Goal: Find specific page/section: Find specific page/section

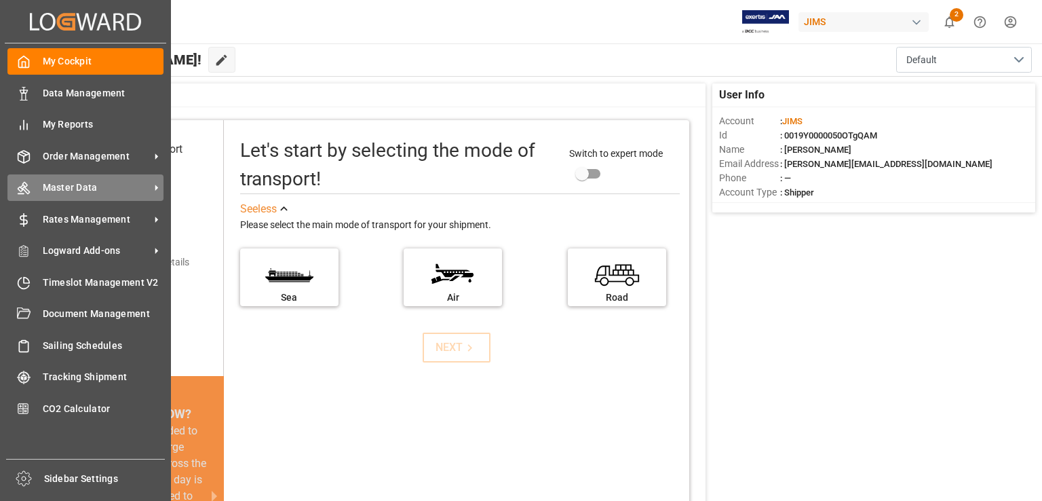
click at [142, 194] on span "Master Data" at bounding box center [96, 187] width 107 height 14
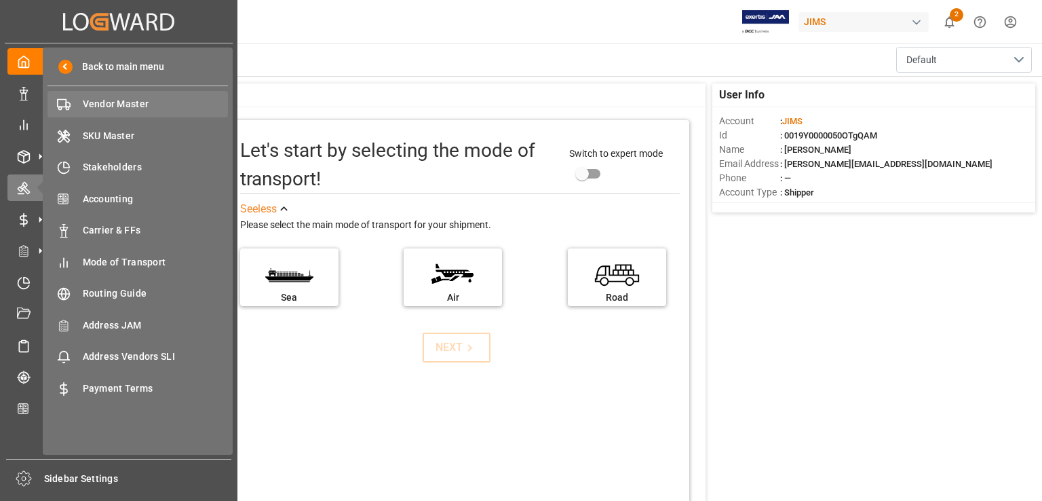
click at [183, 102] on span "Vendor Master" at bounding box center [156, 104] width 146 height 14
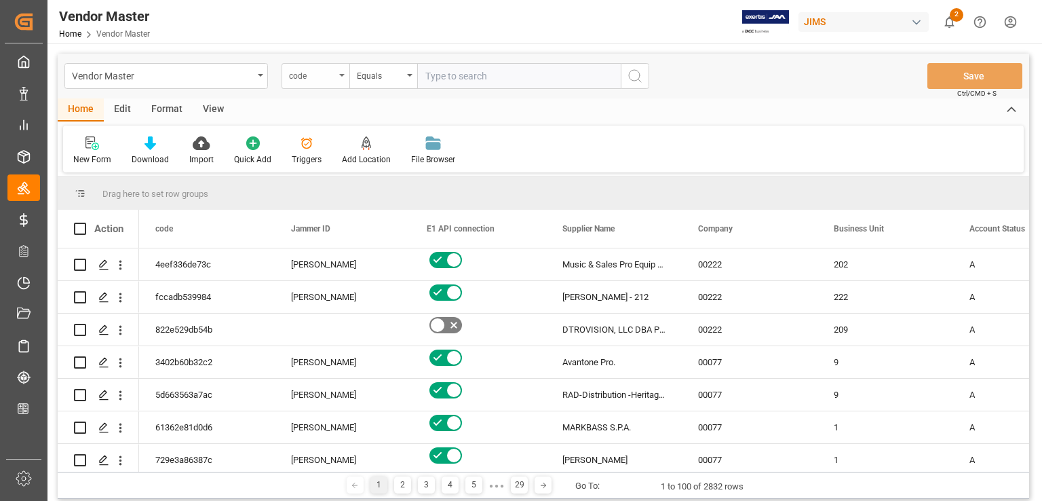
click at [322, 83] on div "code" at bounding box center [316, 76] width 68 height 26
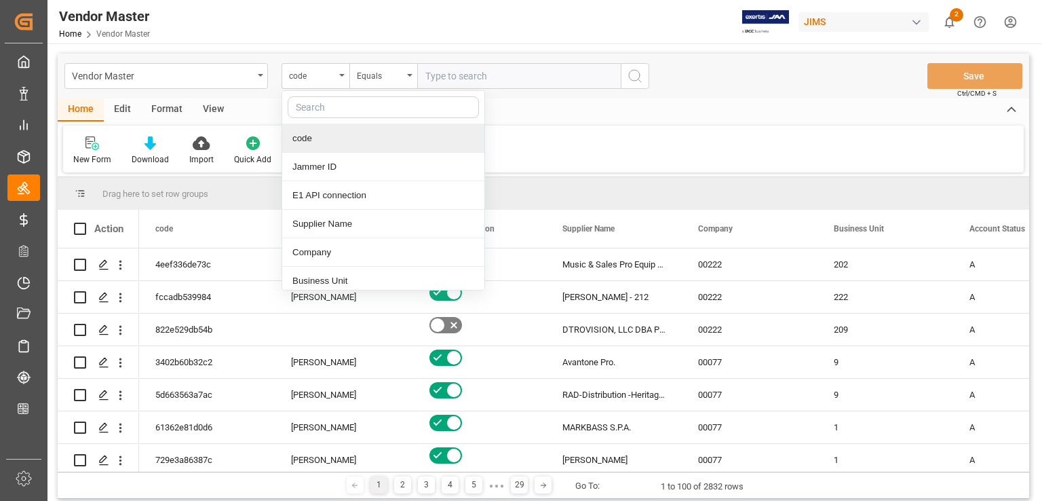
click at [360, 110] on input "text" at bounding box center [383, 107] width 191 height 22
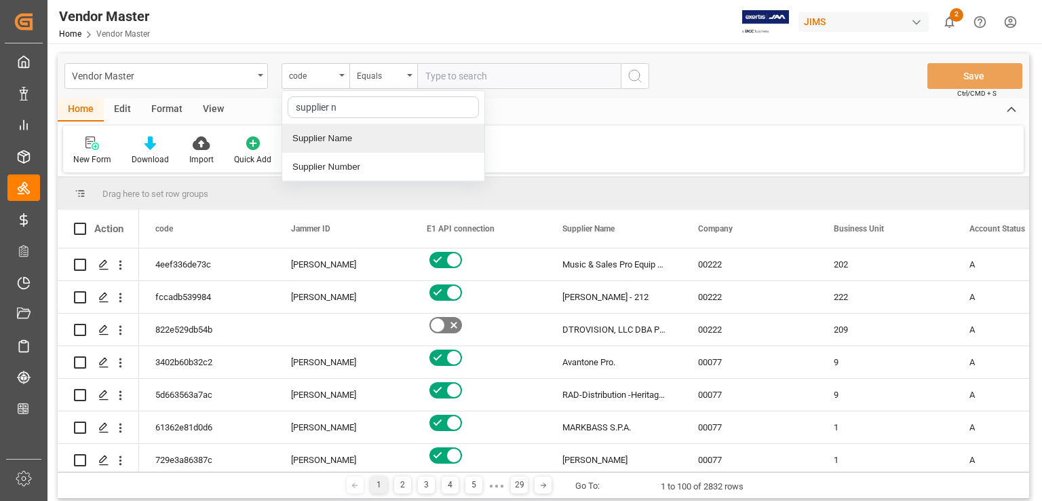
type input "supplier nu"
click at [382, 145] on div "Supplier Number" at bounding box center [383, 138] width 202 height 28
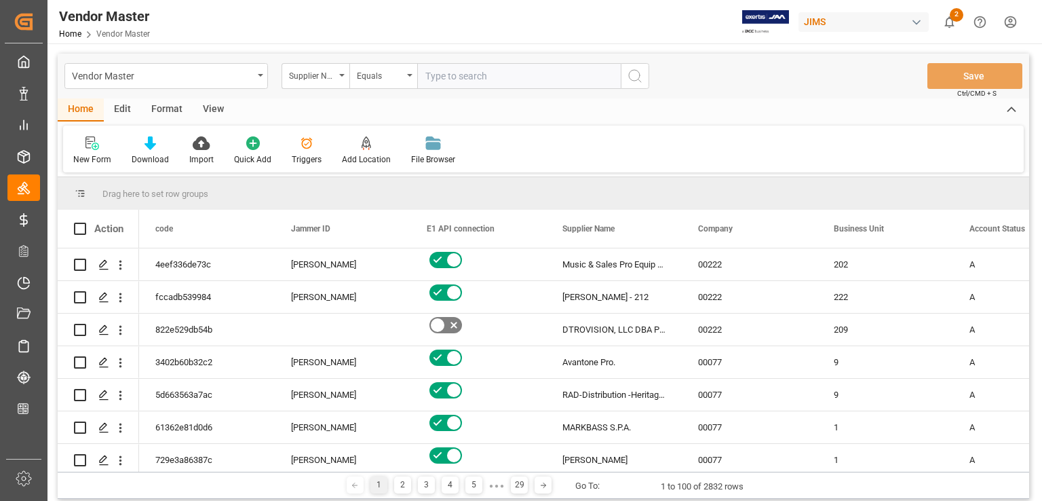
click at [535, 73] on input "text" at bounding box center [519, 76] width 204 height 26
paste input "404539"
type input "404539"
click at [645, 84] on button "search button" at bounding box center [635, 76] width 28 height 26
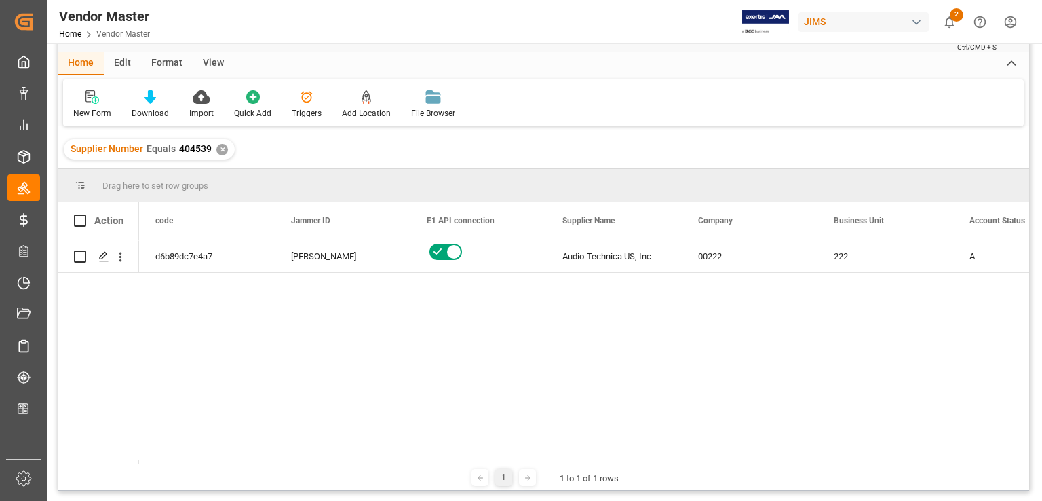
scroll to position [68, 0]
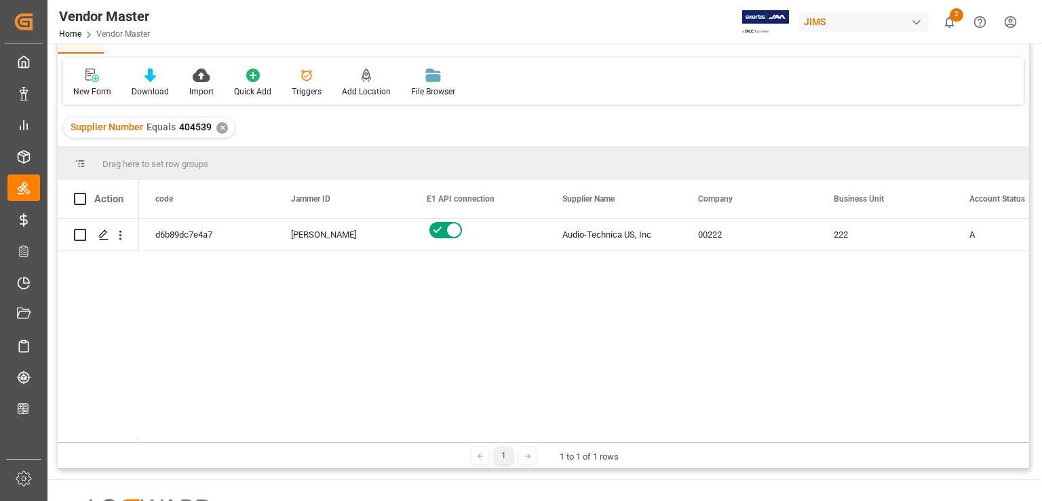
drag, startPoint x: 191, startPoint y: 442, endPoint x: 217, endPoint y: 438, distance: 26.2
click at [218, 442] on div "1 1 to 1 of 1 rows" at bounding box center [544, 455] width 972 height 27
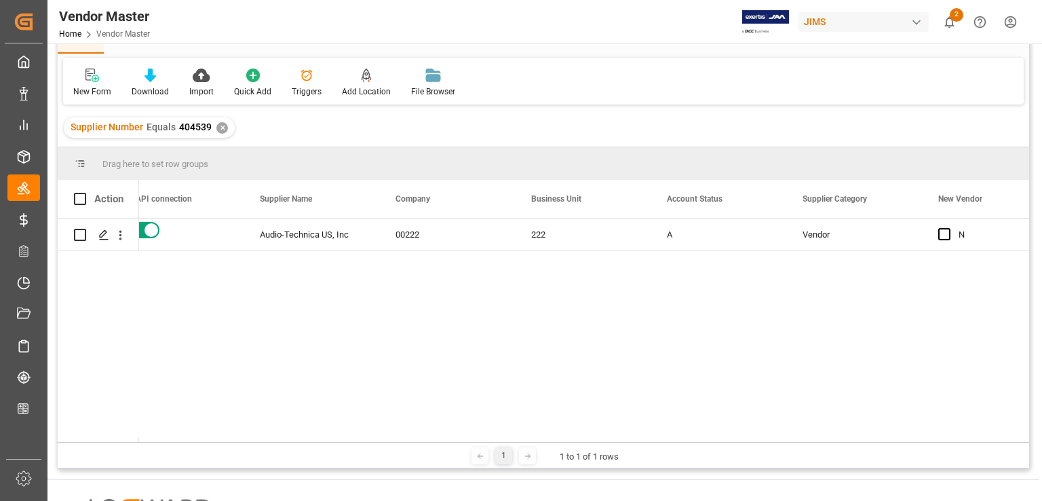
scroll to position [0, 0]
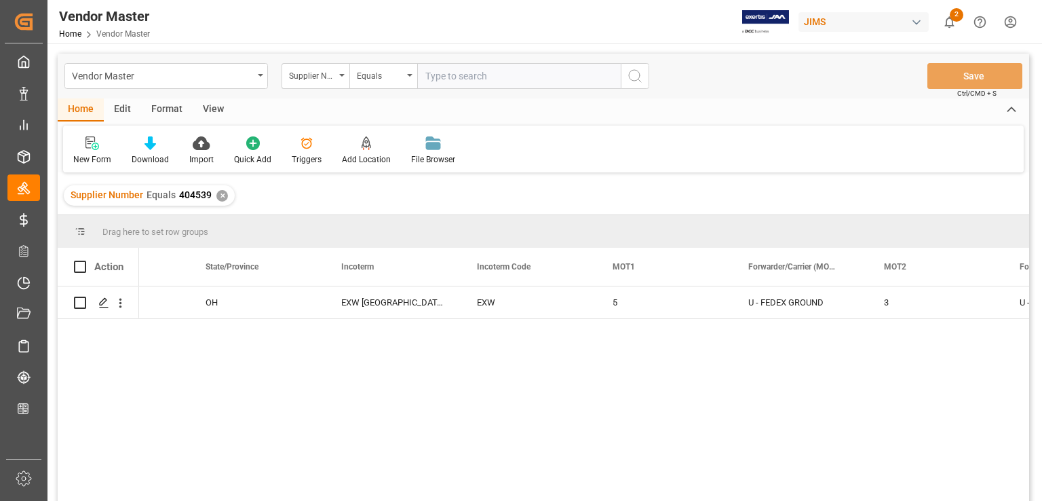
click at [524, 77] on input "text" at bounding box center [519, 76] width 204 height 26
paste input "752448"
type input "752448"
click at [231, 191] on div "Supplier Number Equals 404539 ✕" at bounding box center [149, 195] width 171 height 20
click at [217, 194] on div "✕" at bounding box center [222, 196] width 12 height 12
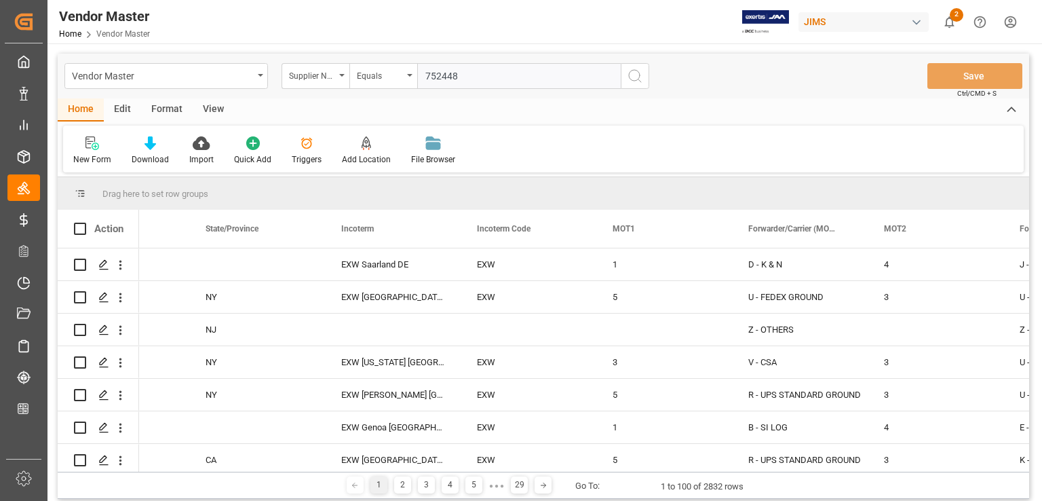
click at [643, 73] on button "search button" at bounding box center [635, 76] width 28 height 26
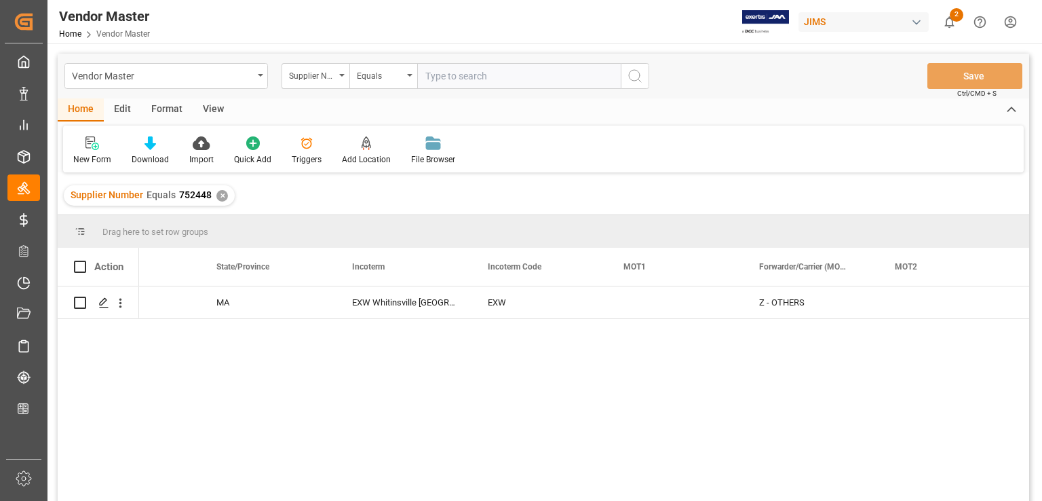
click at [488, 74] on input "text" at bounding box center [519, 76] width 204 height 26
click at [448, 61] on div "Vendor Master Supplier Number Equals Save Ctrl/CMD + S" at bounding box center [544, 76] width 972 height 45
click at [448, 71] on input "text" at bounding box center [519, 76] width 204 height 26
paste input "775934"
type input "775934"
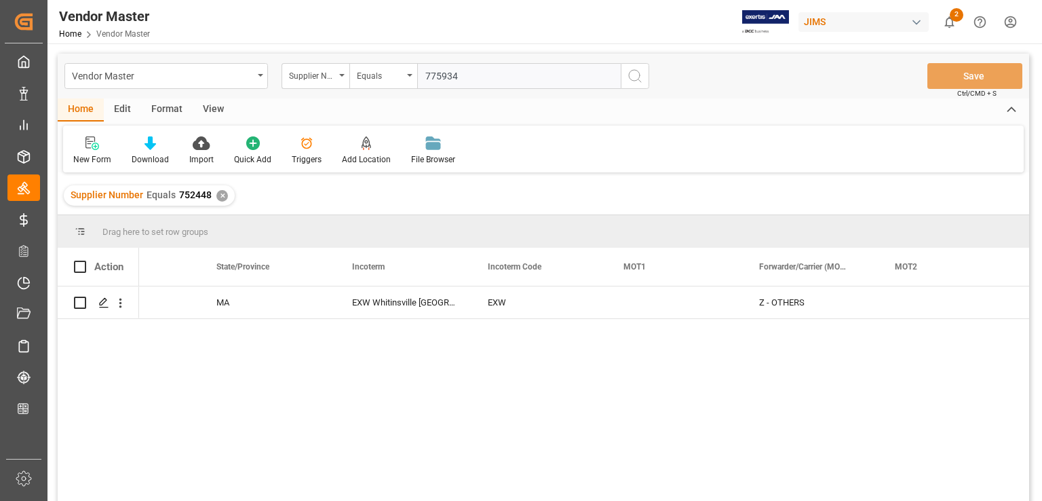
click at [218, 196] on div "✕" at bounding box center [222, 196] width 12 height 12
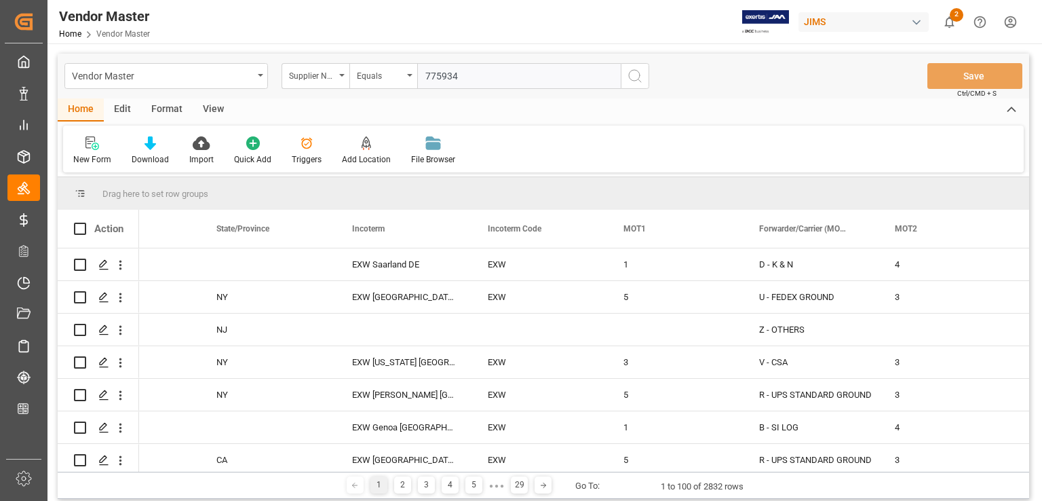
click at [642, 72] on icon "search button" at bounding box center [635, 76] width 16 height 16
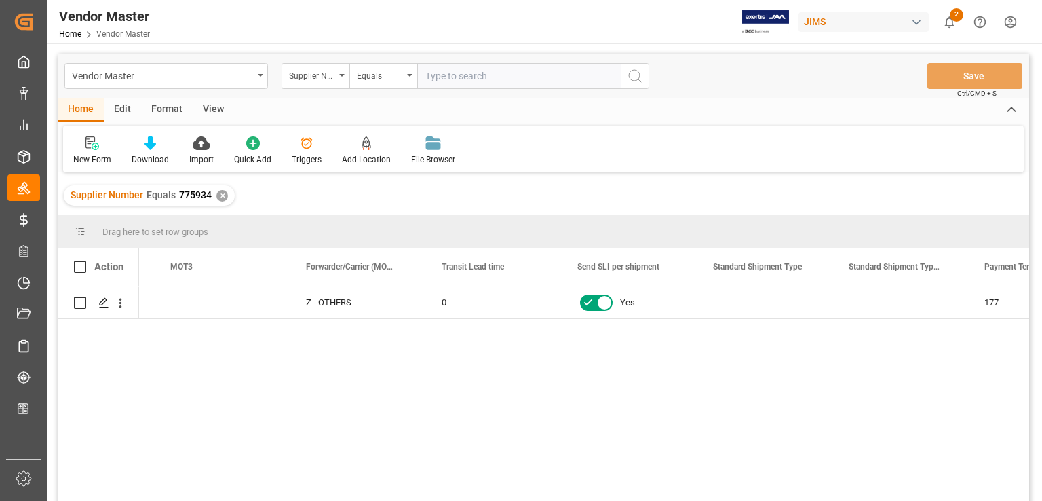
click at [535, 69] on input "text" at bounding box center [519, 76] width 204 height 26
paste input "752518"
type input "752518"
click at [221, 196] on div "Supplier Number Equals 775934 ✕" at bounding box center [149, 195] width 171 height 20
click at [220, 196] on div "✕" at bounding box center [222, 196] width 12 height 12
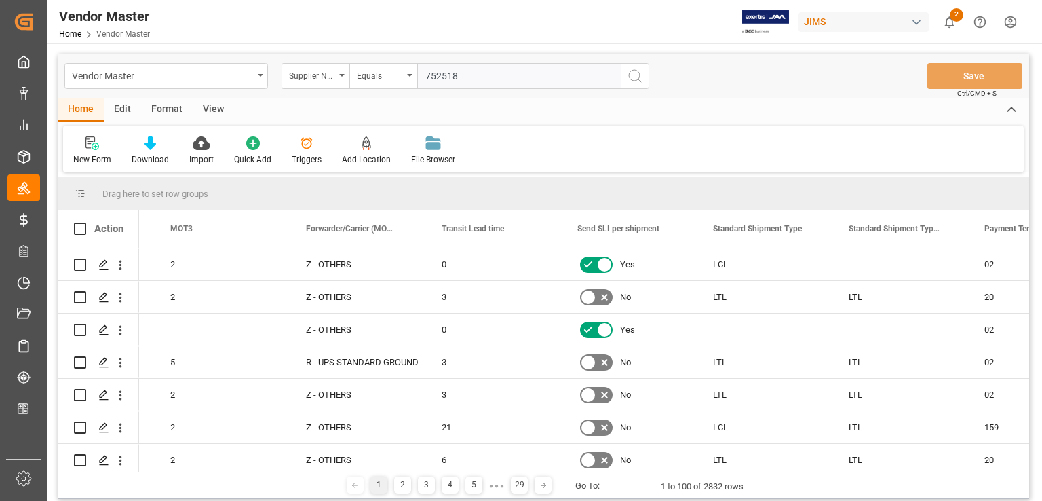
click at [630, 77] on circle "search button" at bounding box center [634, 75] width 11 height 11
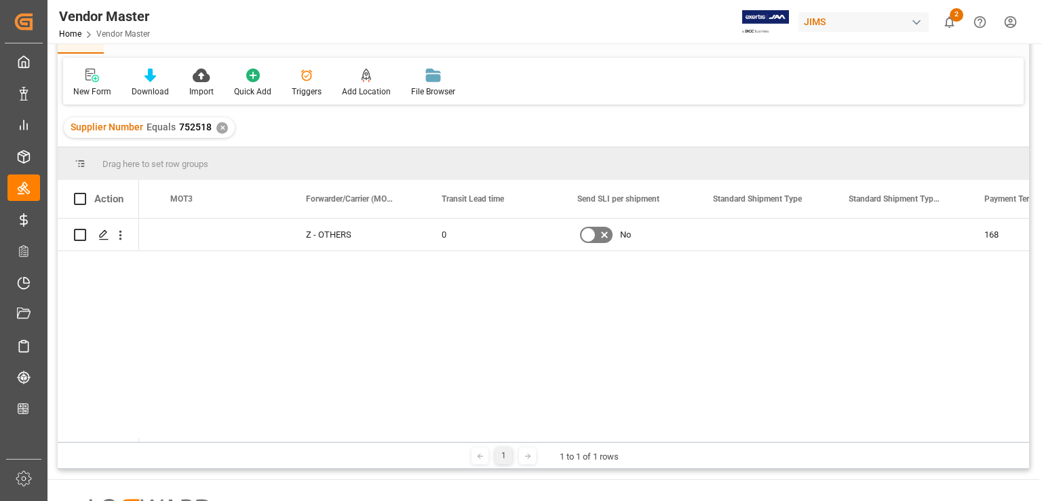
drag, startPoint x: 674, startPoint y: 437, endPoint x: 696, endPoint y: 444, distance: 23.4
click at [696, 444] on div "Drag here to set row groups Drag here to set column labels Action MOT2 Forwarde…" at bounding box center [544, 308] width 972 height 322
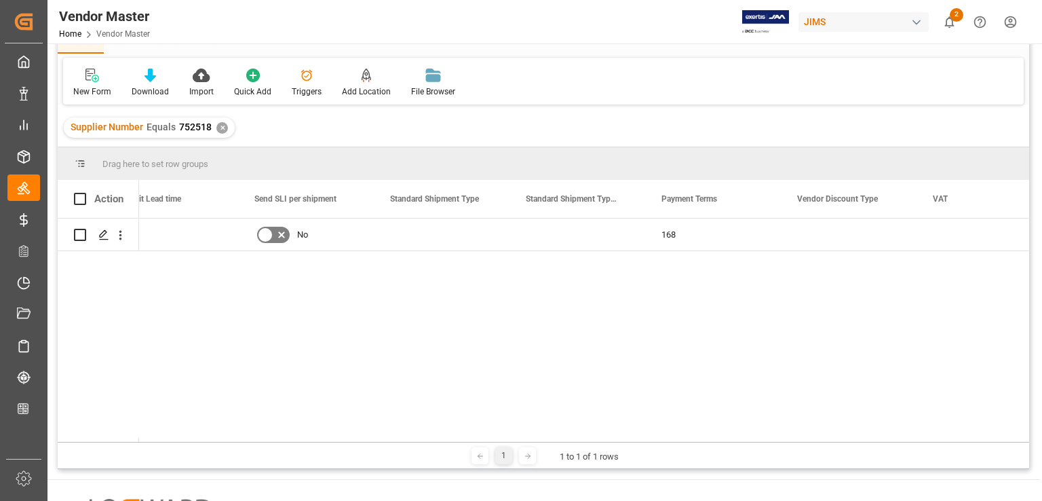
drag, startPoint x: 592, startPoint y: 344, endPoint x: 671, endPoint y: 397, distance: 95.4
click at [592, 344] on div "Z - OTHERS 0 No 168 L" at bounding box center [584, 329] width 890 height 223
click at [702, 434] on div "Z - OTHERS 0 No 168 L" at bounding box center [544, 327] width 972 height 219
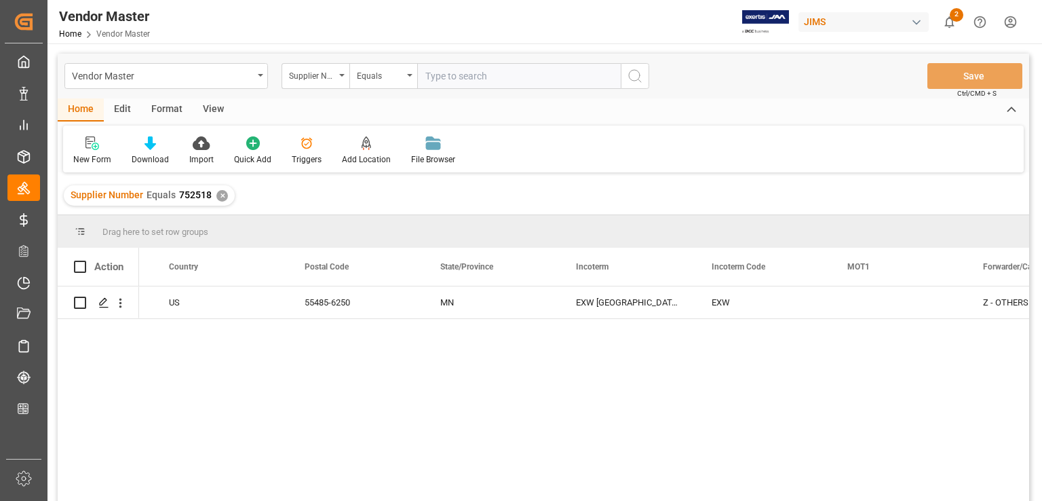
click at [442, 86] on input "text" at bounding box center [519, 76] width 204 height 26
paste input "752660"
type input "752660"
click at [217, 189] on div "Supplier Number Equals 752518 ✕" at bounding box center [149, 195] width 171 height 20
click at [218, 199] on div "✕" at bounding box center [222, 196] width 12 height 12
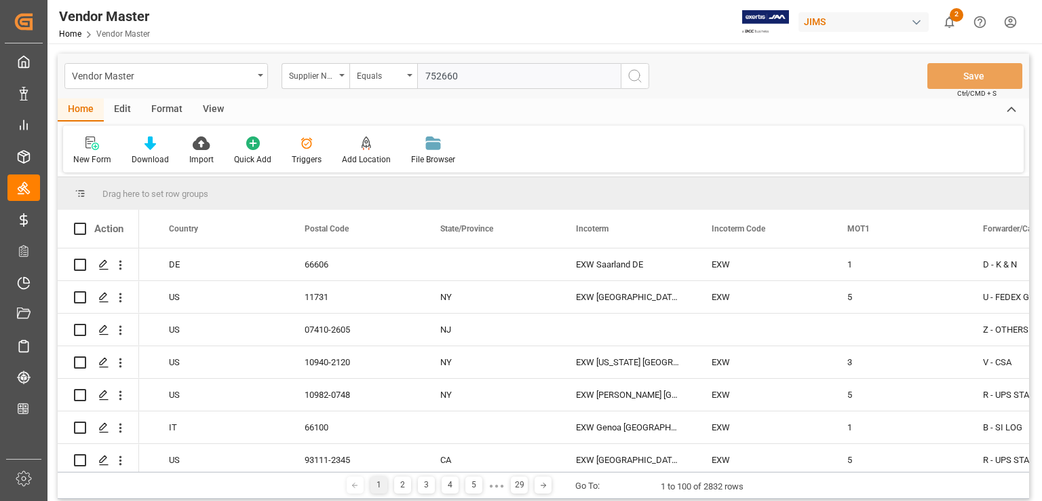
click at [633, 83] on icon "search button" at bounding box center [635, 76] width 16 height 16
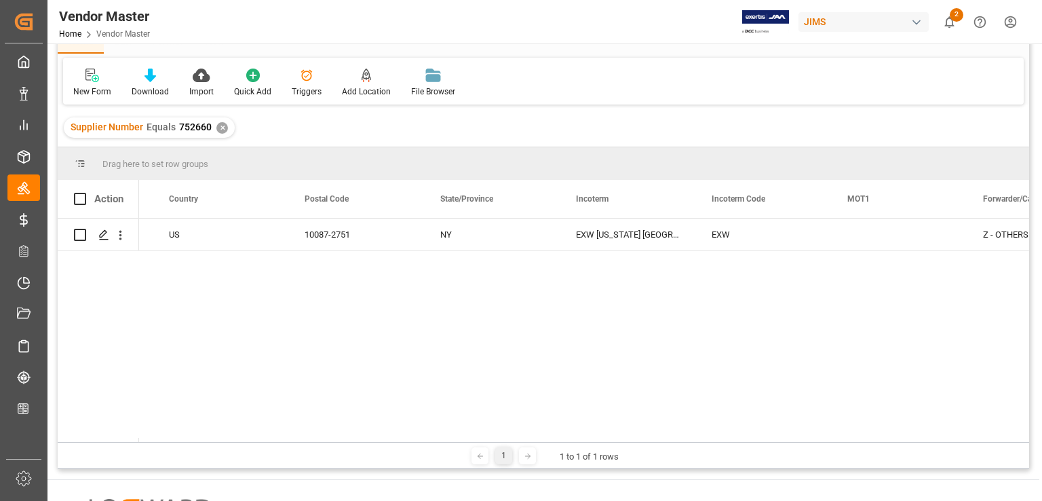
click at [552, 442] on div "1 1 to 1 of 1 rows" at bounding box center [544, 455] width 972 height 27
drag, startPoint x: 543, startPoint y: 441, endPoint x: 475, endPoint y: 446, distance: 68.0
click at [468, 450] on div "1 1 to 1 of 1 rows" at bounding box center [544, 455] width 972 height 27
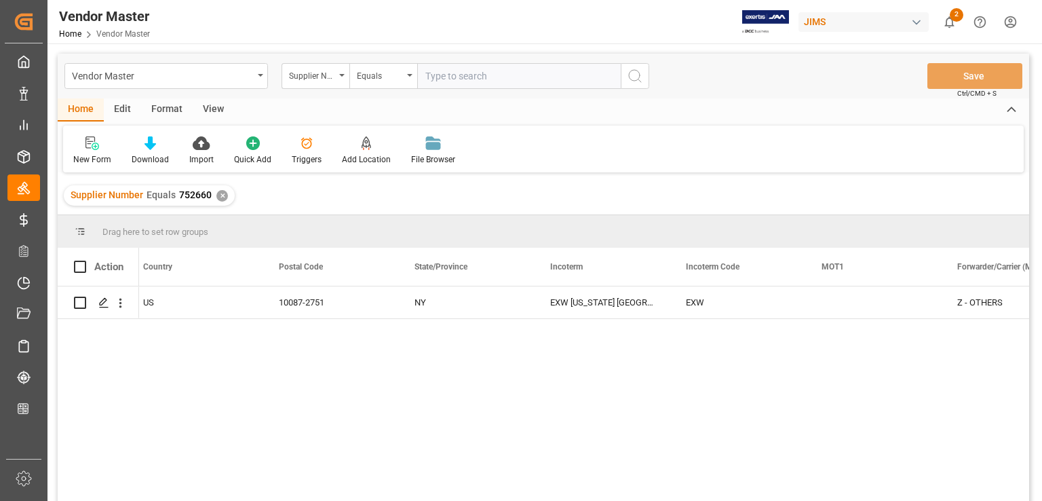
click at [532, 72] on input "text" at bounding box center [519, 76] width 204 height 26
paste input "752487"
type input "752487"
click at [216, 198] on div "✕" at bounding box center [222, 196] width 12 height 12
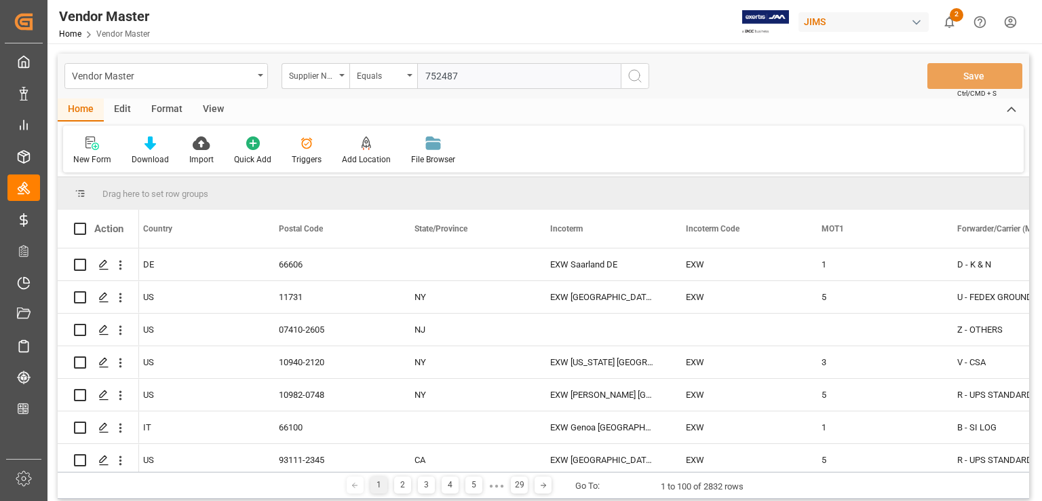
click at [640, 76] on circle "search button" at bounding box center [634, 75] width 11 height 11
